Goal: Navigation & Orientation: Find specific page/section

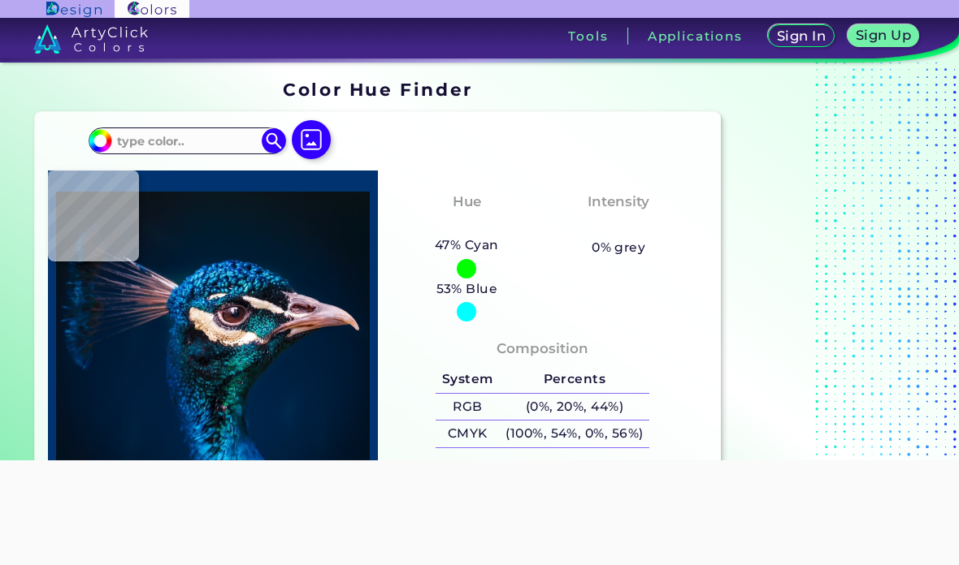
click at [584, 31] on h3 "Tools" at bounding box center [588, 36] width 40 height 12
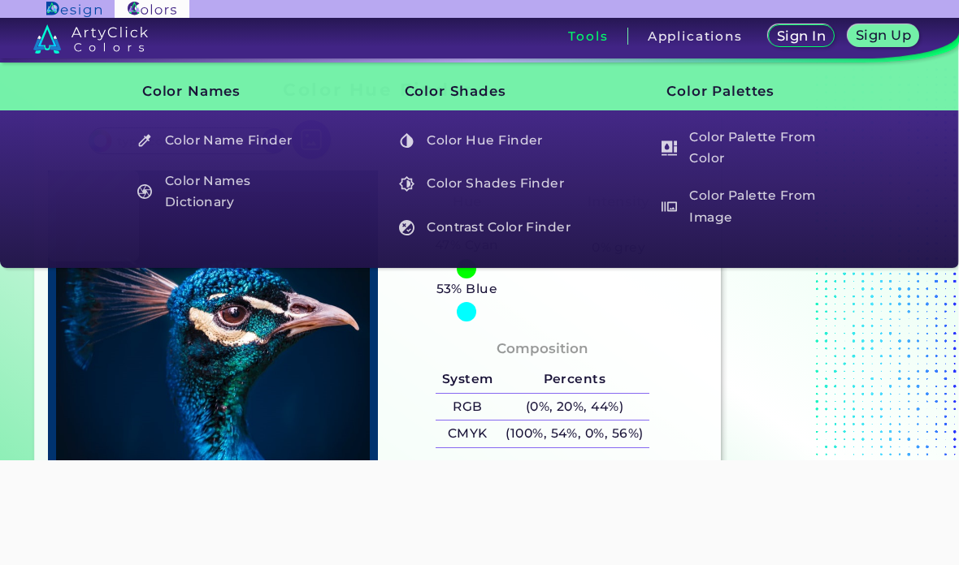
click at [781, 138] on h5 "Color Palette From Color" at bounding box center [747, 148] width 189 height 46
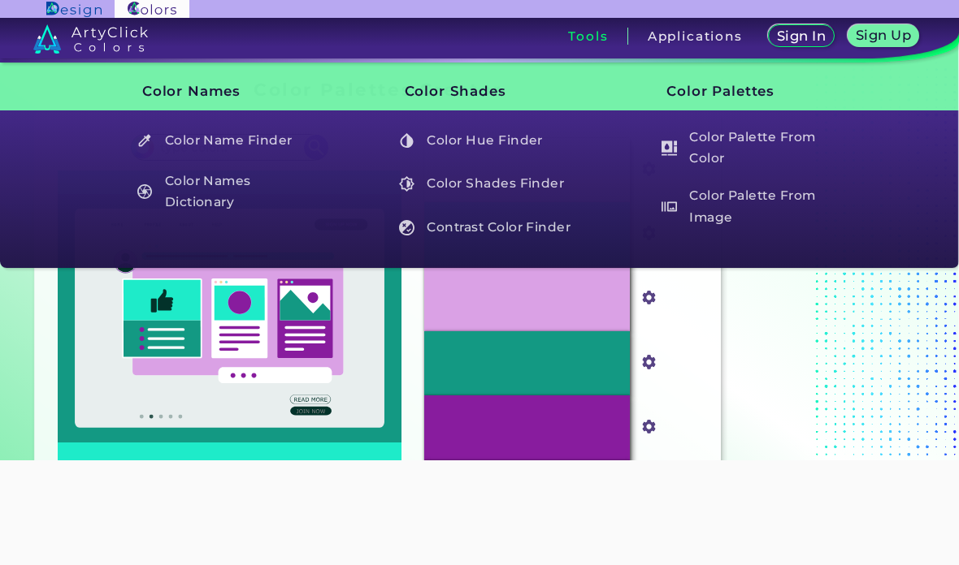
click at [584, 34] on h3 "Tools" at bounding box center [588, 36] width 40 height 12
click at [725, 199] on h5 "Color Palette From Image" at bounding box center [747, 207] width 189 height 46
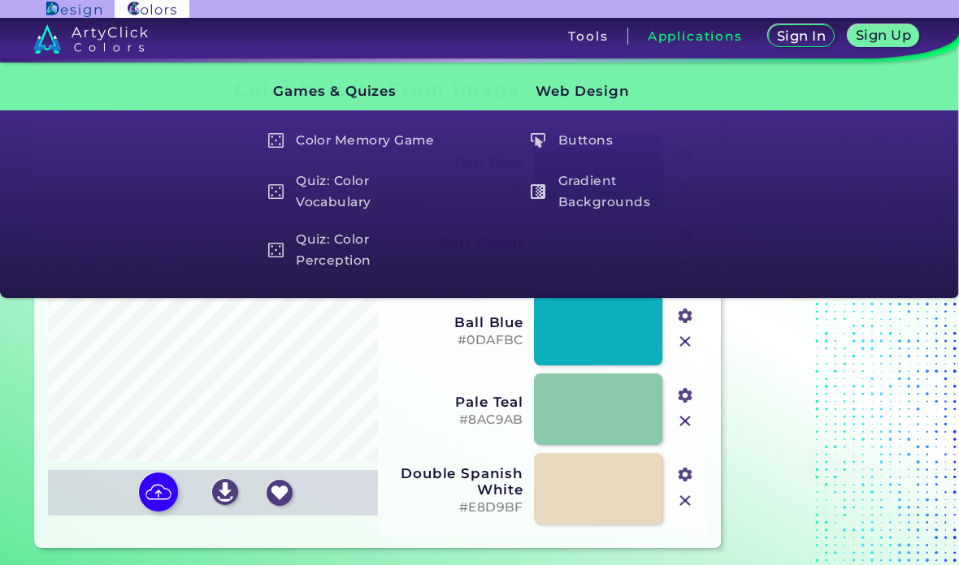
click at [708, 30] on h3 "Applications" at bounding box center [694, 36] width 95 height 12
click at [581, 149] on h5 "Buttons" at bounding box center [616, 140] width 189 height 31
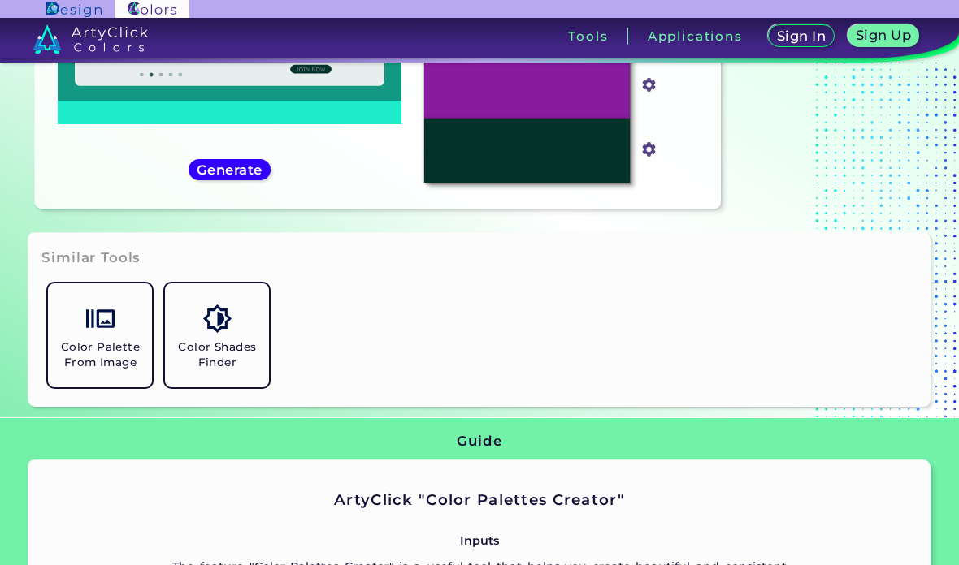
scroll to position [281, 0]
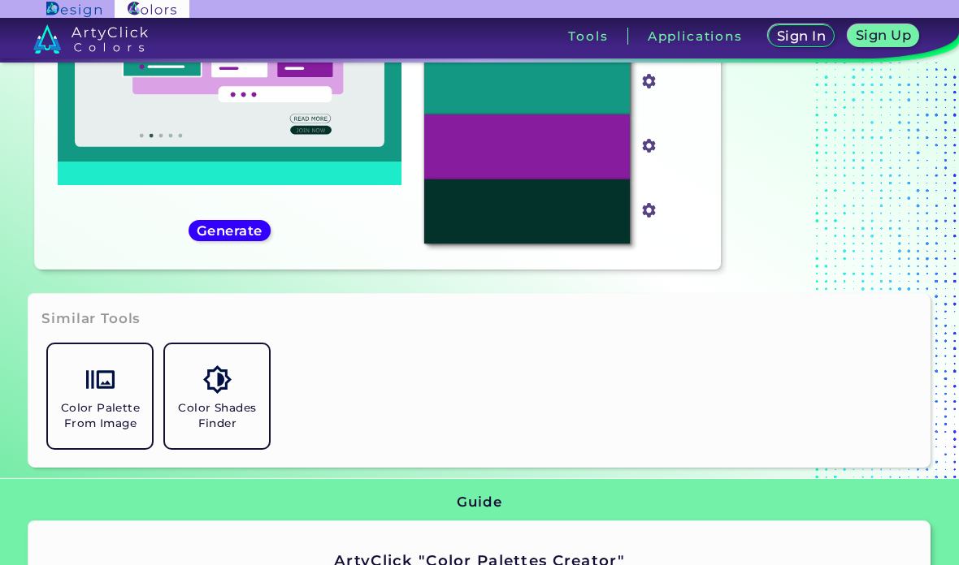
click at [226, 431] on h5 "Color Shades Finder" at bounding box center [216, 416] width 91 height 31
